Goal: Information Seeking & Learning: Learn about a topic

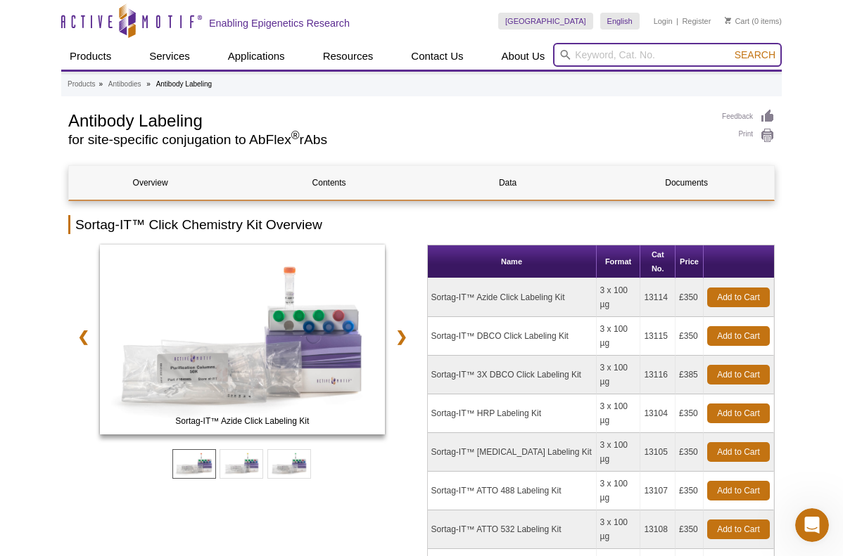
click at [581, 54] on input "search" at bounding box center [667, 55] width 229 height 24
type input "Sortase"
click at [730, 49] on button "Search" at bounding box center [754, 55] width 49 height 13
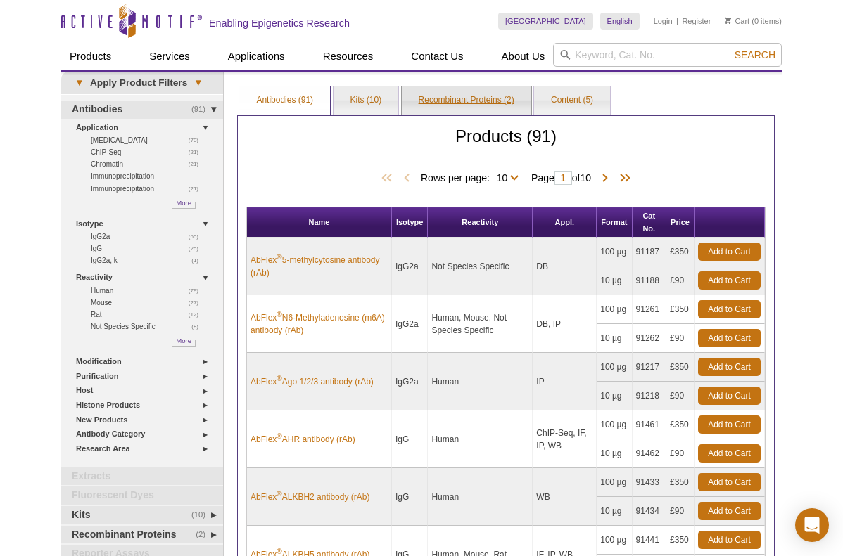
click at [482, 101] on link "Recombinant Proteins (2)" at bounding box center [466, 101] width 129 height 28
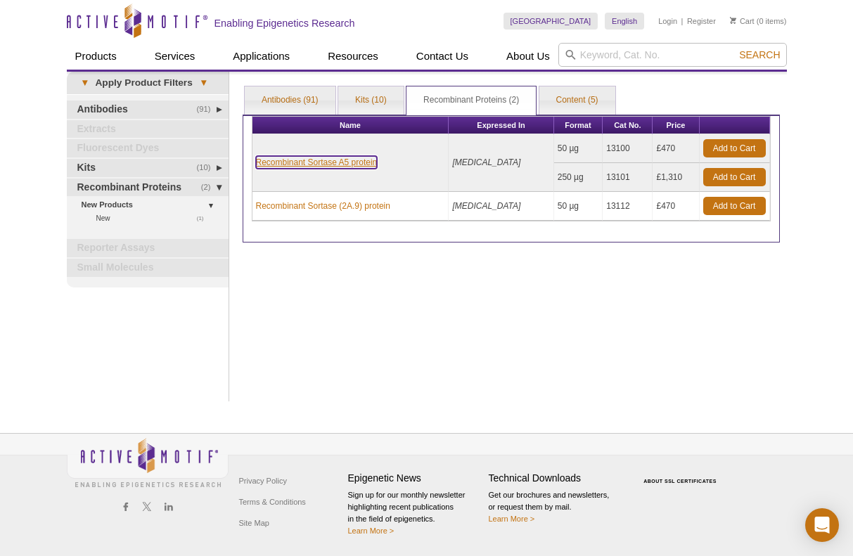
click at [299, 163] on link "Recombinant Sortase A5 protein" at bounding box center [317, 162] width 122 height 13
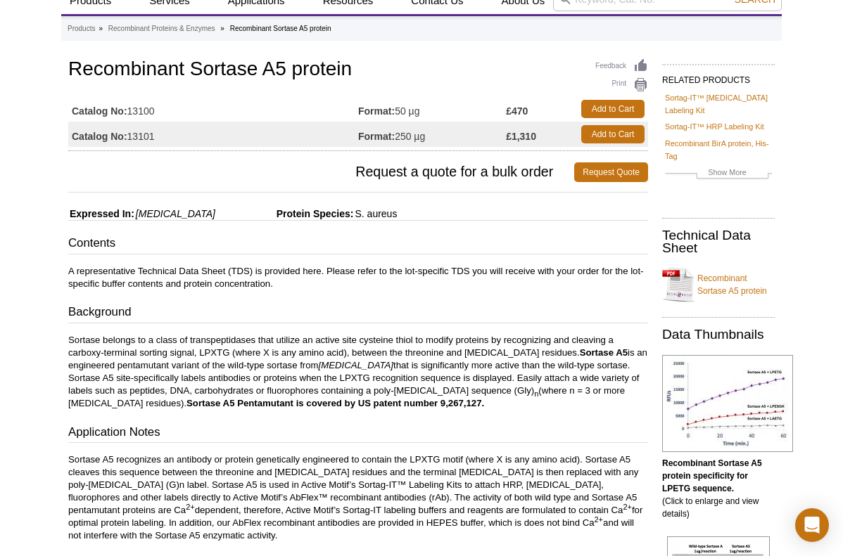
scroll to position [55, 0]
click at [711, 272] on link "Recombinant Sortase A5 protein" at bounding box center [718, 285] width 113 height 42
